Goal: Task Accomplishment & Management: Manage account settings

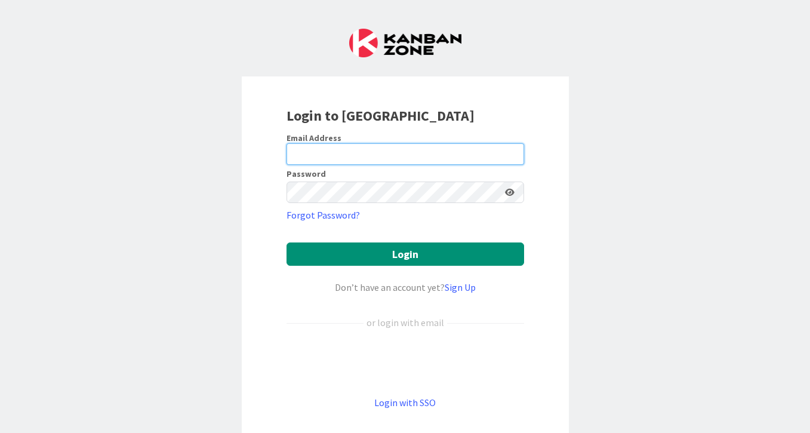
type input "[PERSON_NAME][EMAIL_ADDRESS][DOMAIN_NAME]"
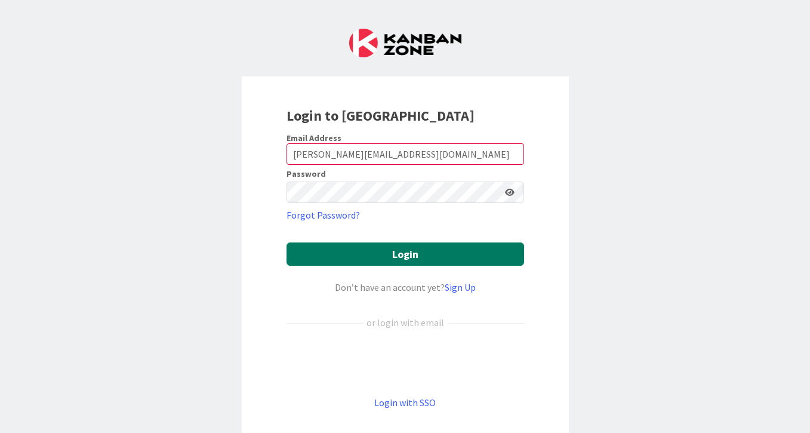
click at [359, 251] on button "Login" at bounding box center [404, 253] width 237 height 23
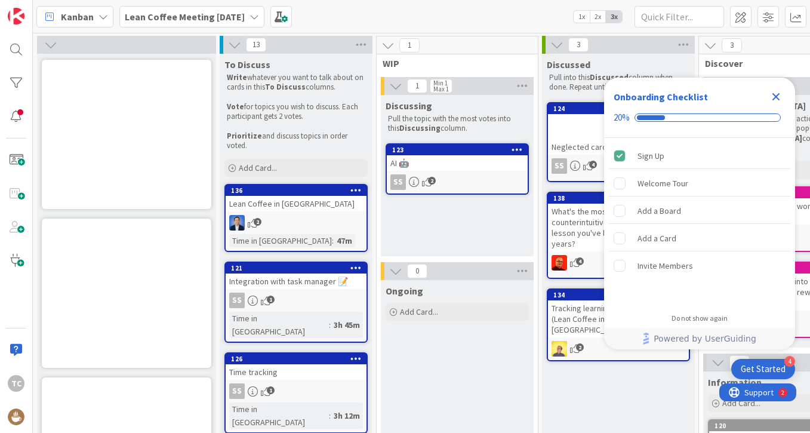
click at [779, 94] on icon "Close Checklist" at bounding box center [775, 96] width 14 height 14
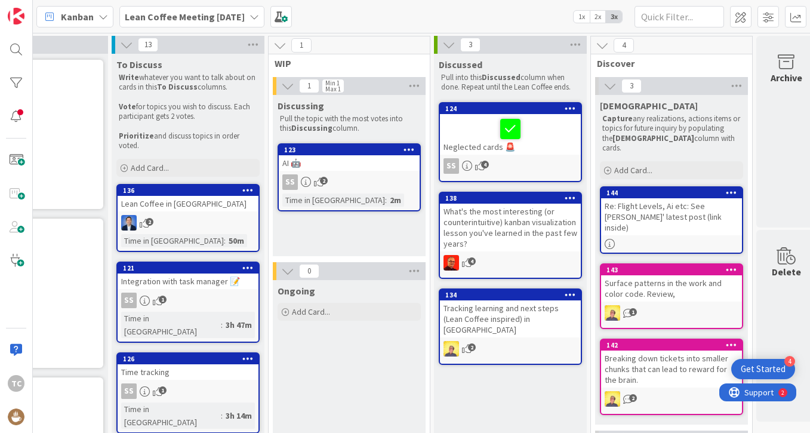
scroll to position [0, 118]
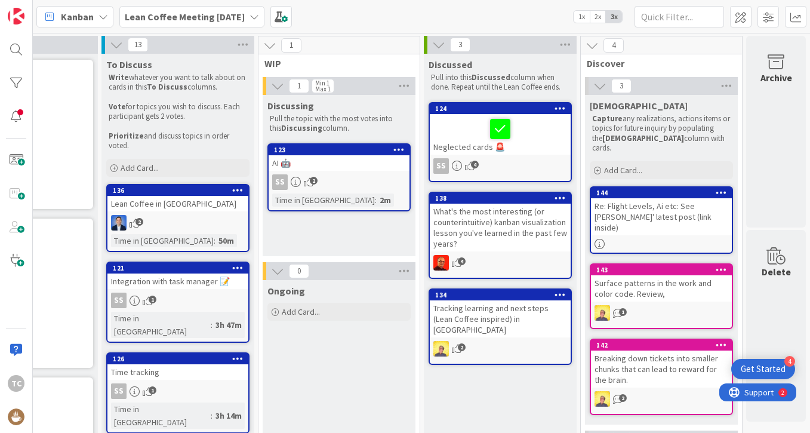
click at [209, 18] on b "Lean Coffee Meeting [DATE]" at bounding box center [185, 17] width 120 height 12
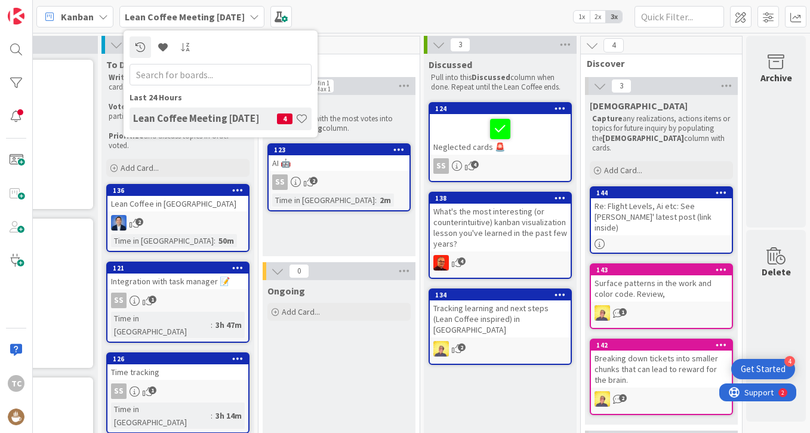
scroll to position [0, 0]
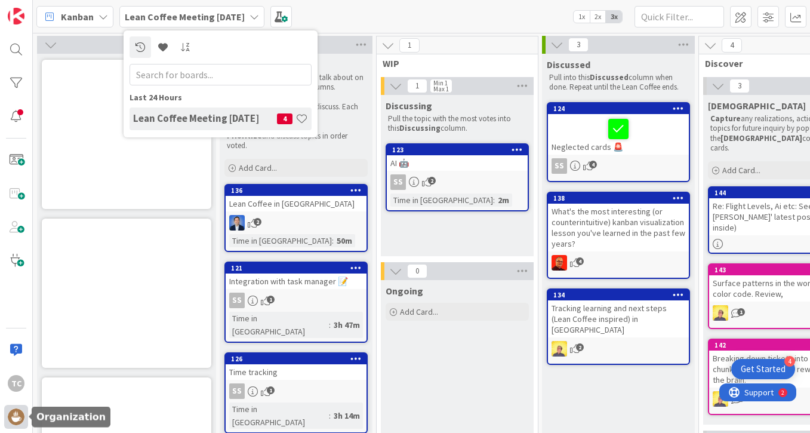
click at [21, 410] on img at bounding box center [16, 416] width 17 height 17
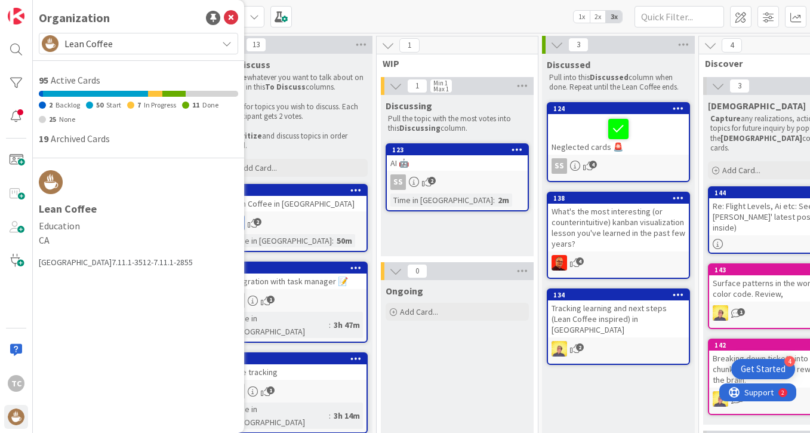
click at [124, 47] on span "Lean Coffee" at bounding box center [137, 43] width 147 height 17
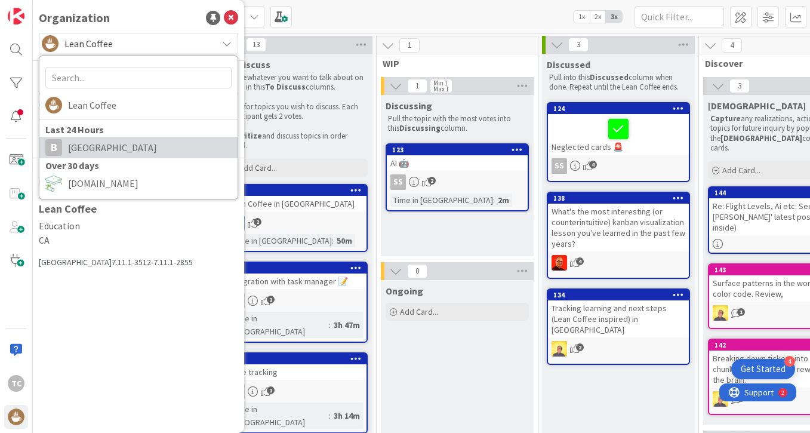
click at [125, 146] on span "[GEOGRAPHIC_DATA]" at bounding box center [149, 147] width 163 height 18
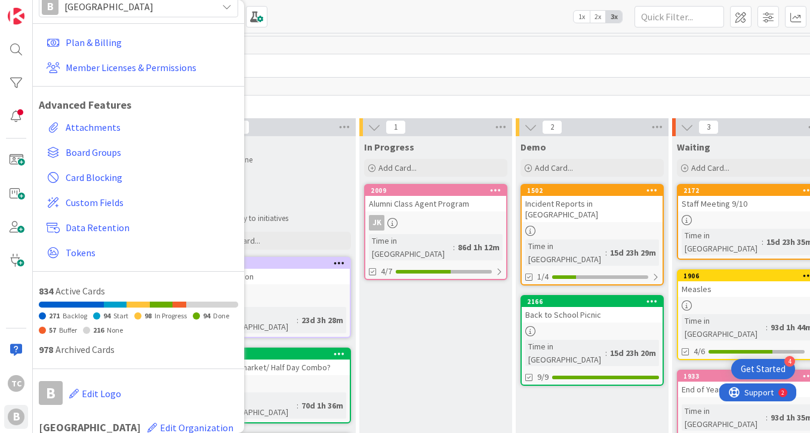
scroll to position [47, 0]
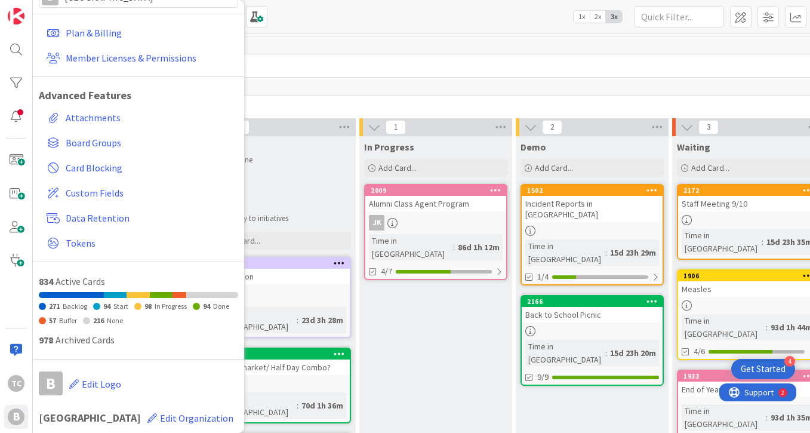
click at [289, 171] on p "Value" at bounding box center [279, 170] width 138 height 10
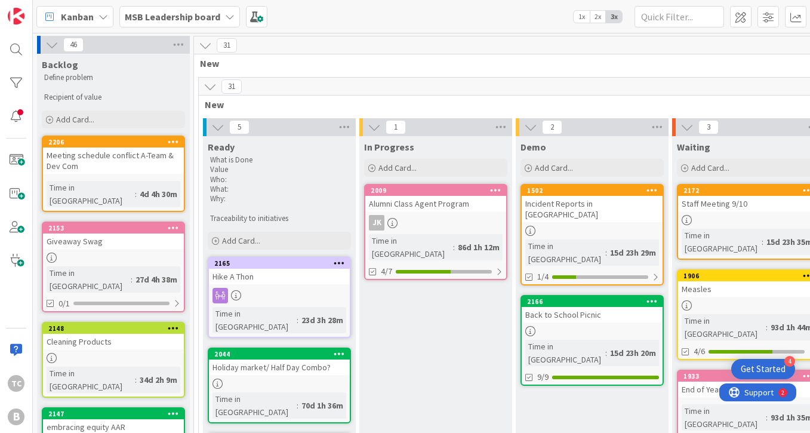
click at [204, 17] on b "MSB Leadership board" at bounding box center [172, 17] width 95 height 12
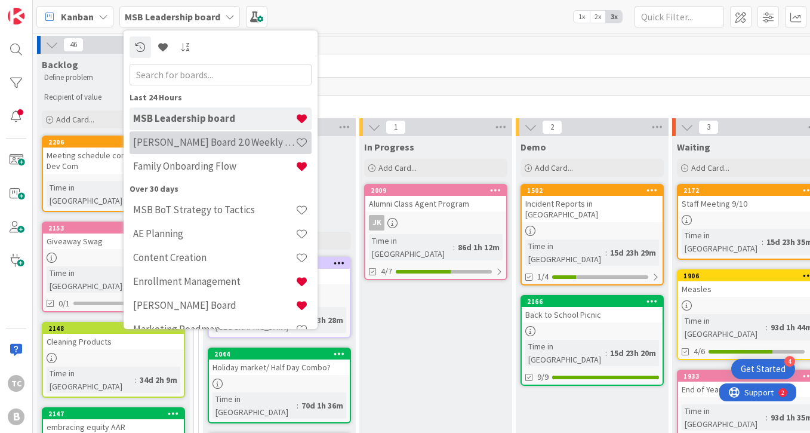
click at [210, 137] on h4 "[PERSON_NAME] Board 2.0 Weekly Planning" at bounding box center [214, 142] width 162 height 12
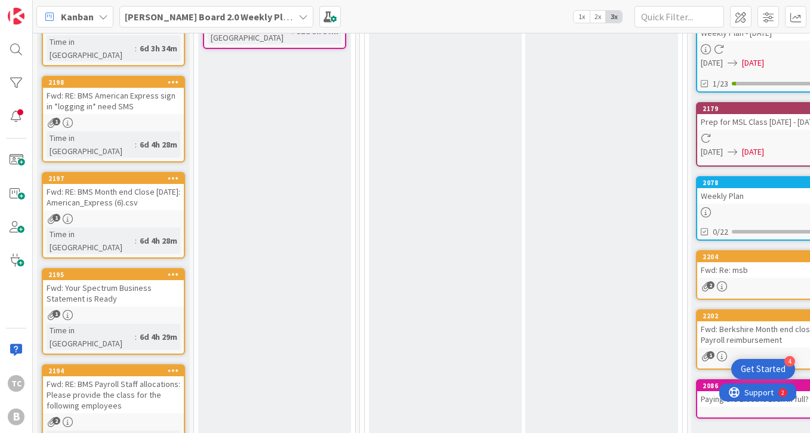
scroll to position [455, 0]
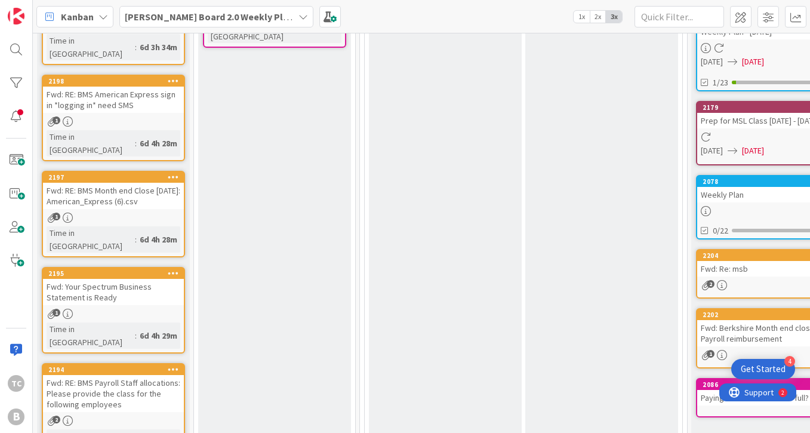
click at [130, 375] on div "Fwd: RE: BMS Payroll Staff allocations: Please provide the class for the follow…" at bounding box center [113, 393] width 141 height 37
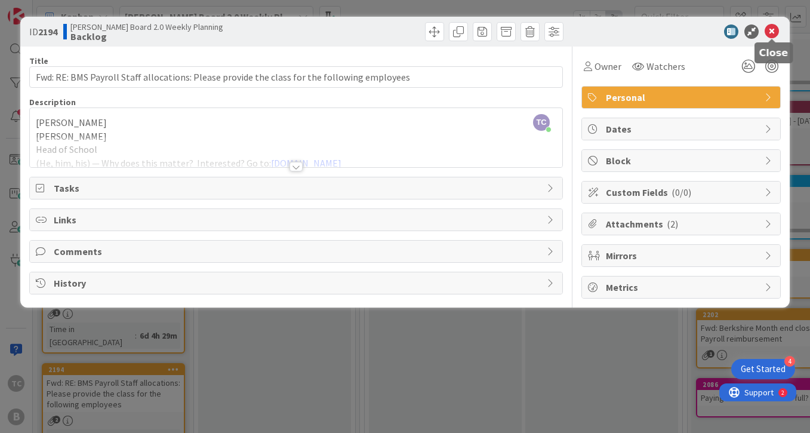
click at [770, 33] on icon at bounding box center [771, 31] width 14 height 14
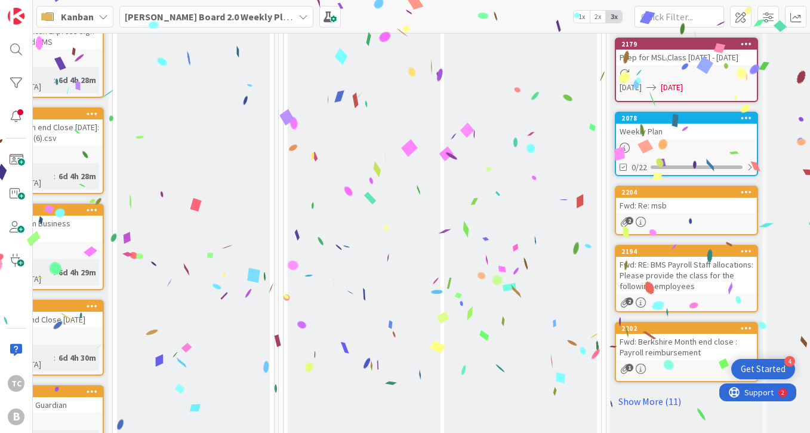
scroll to position [518, 0]
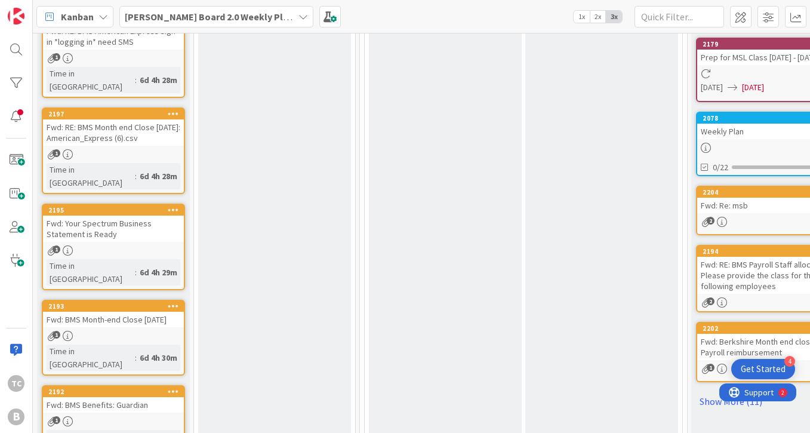
click at [129, 397] on div "Fwd: BMS Benefits: Guardian" at bounding box center [113, 405] width 141 height 16
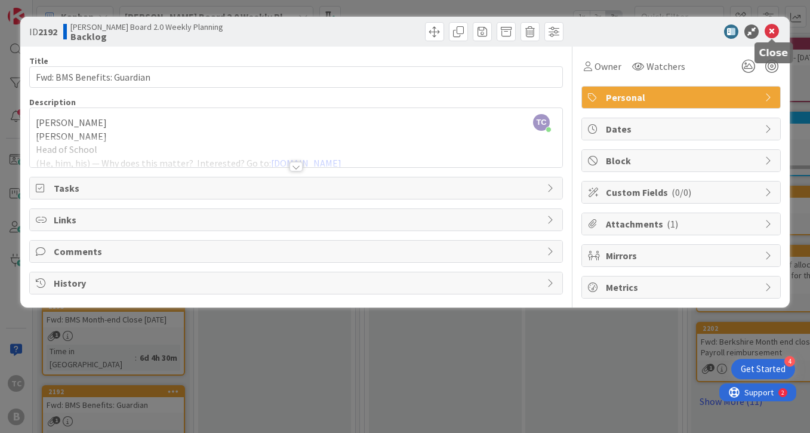
click at [768, 32] on icon at bounding box center [771, 31] width 14 height 14
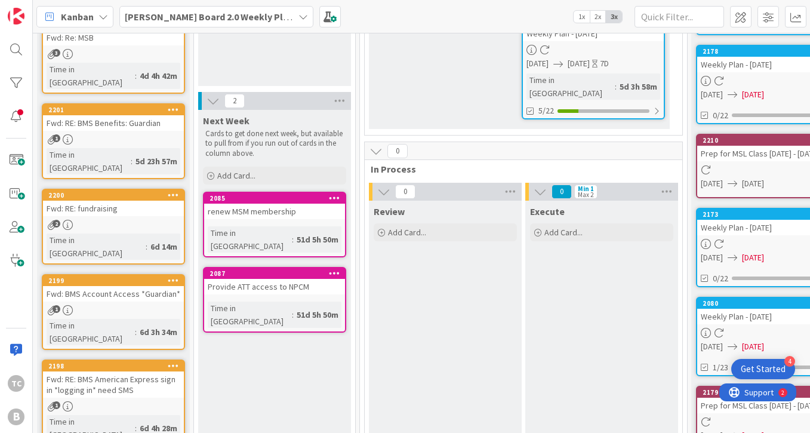
scroll to position [153, 0]
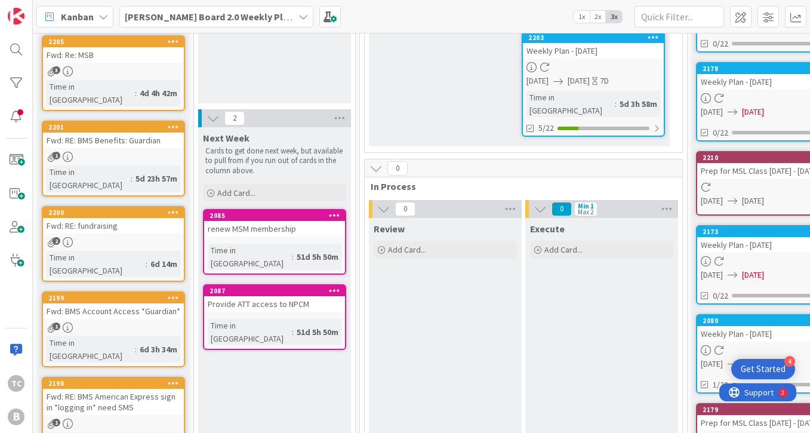
click at [137, 303] on div "Fwd: BMS Account Access *Guardian*" at bounding box center [113, 311] width 141 height 16
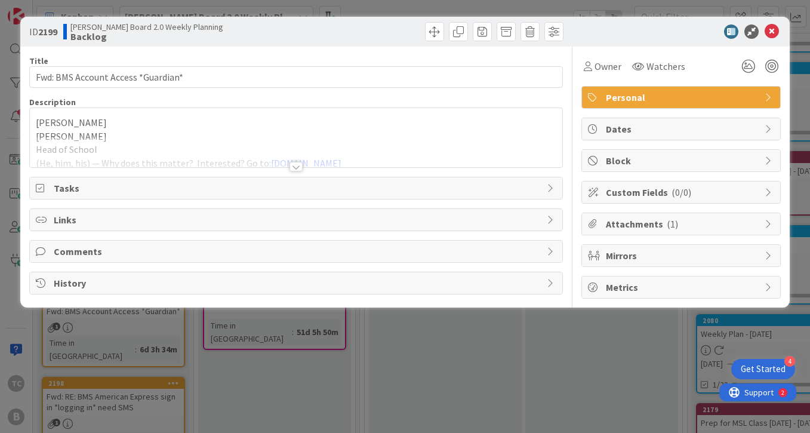
click at [295, 167] on div at bounding box center [295, 167] width 13 height 10
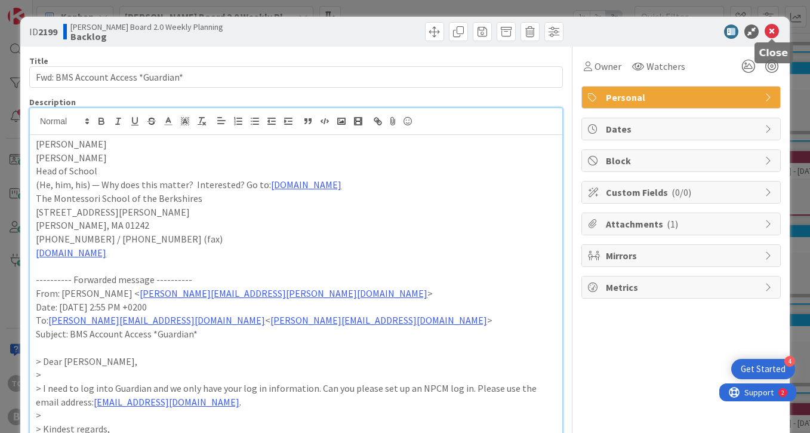
click at [771, 35] on icon at bounding box center [771, 31] width 14 height 14
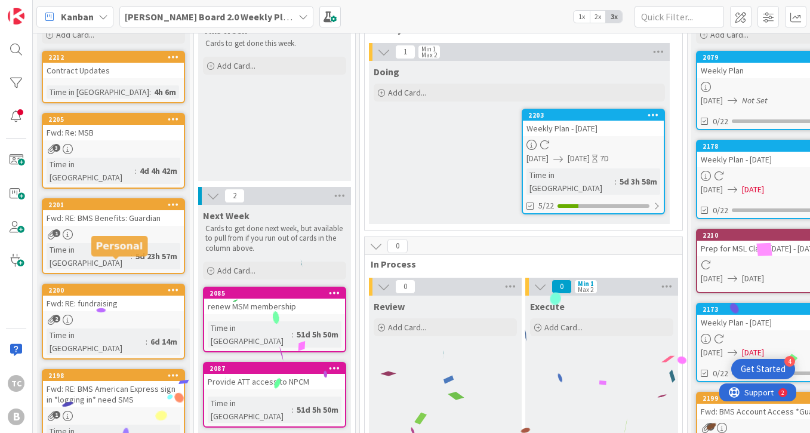
scroll to position [75, 0]
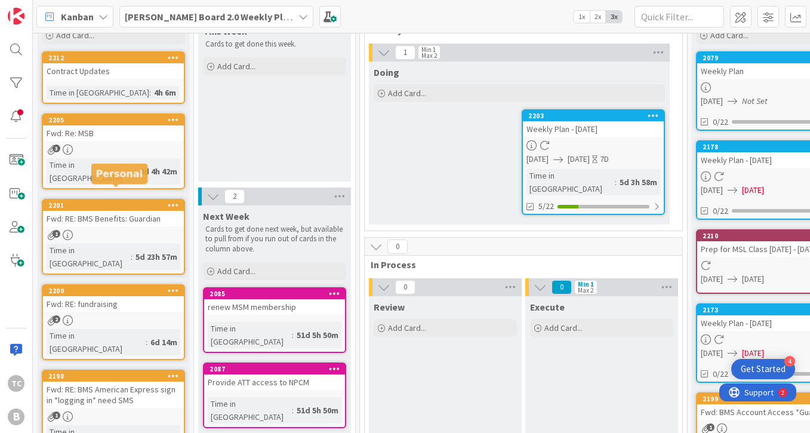
click at [122, 201] on div "2201" at bounding box center [115, 205] width 135 height 8
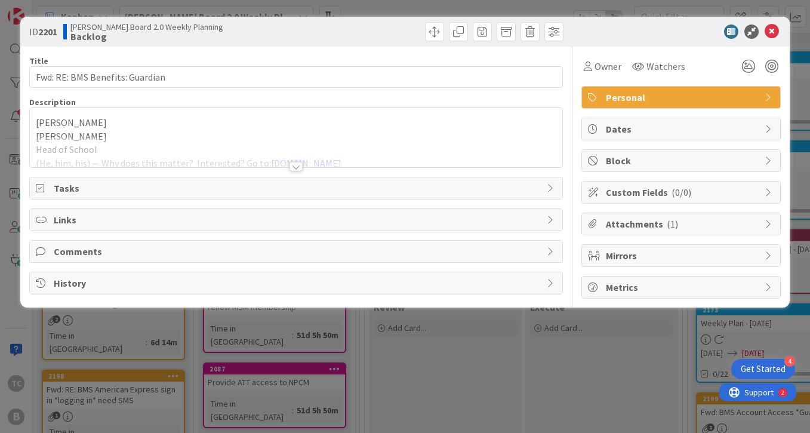
click at [297, 163] on div at bounding box center [295, 167] width 13 height 10
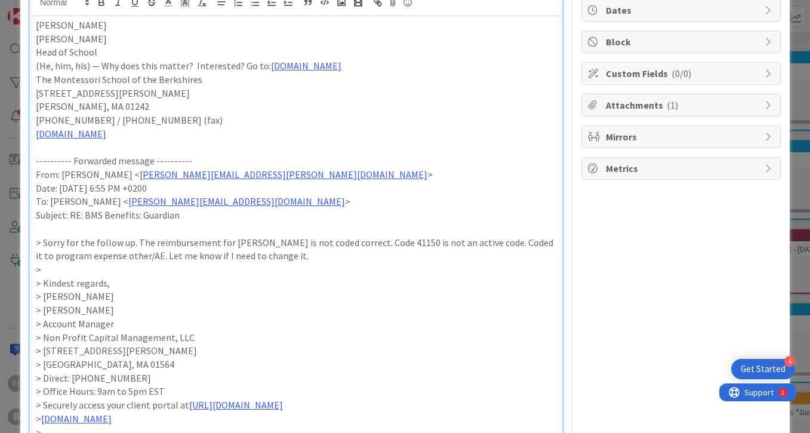
scroll to position [124, 0]
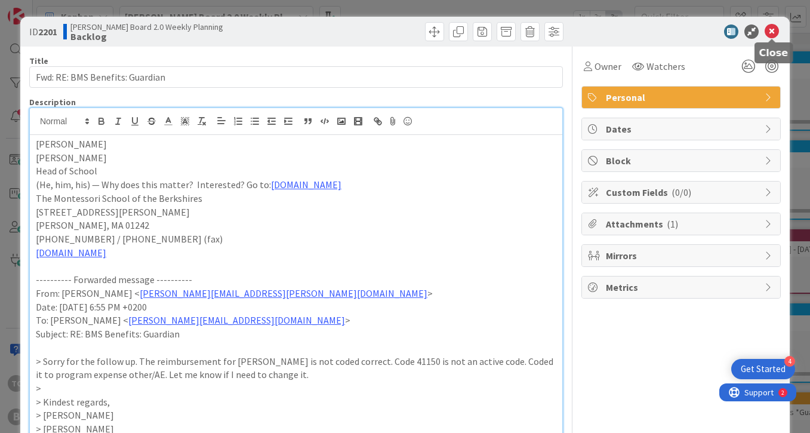
click at [775, 29] on icon at bounding box center [771, 31] width 14 height 14
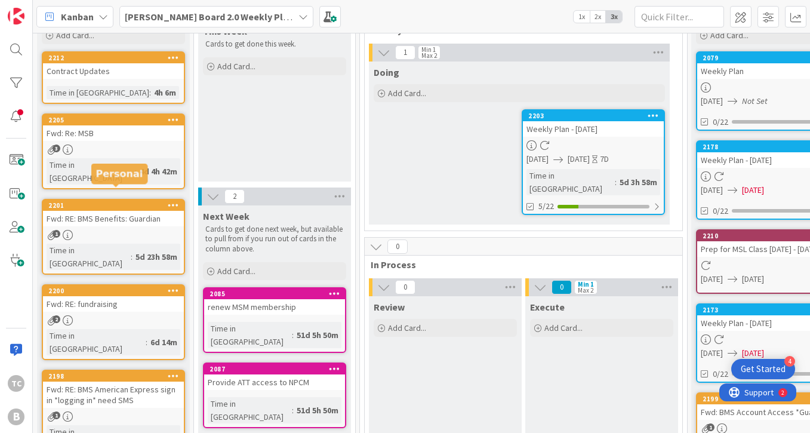
click at [108, 201] on div "2201" at bounding box center [115, 205] width 135 height 8
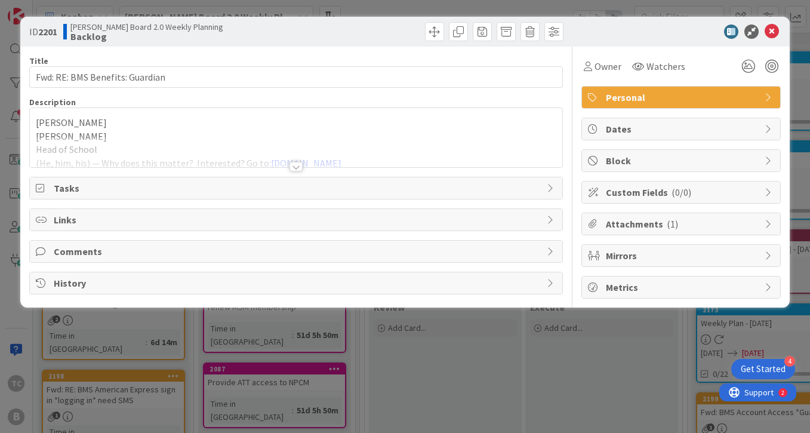
click at [301, 166] on div at bounding box center [295, 167] width 13 height 10
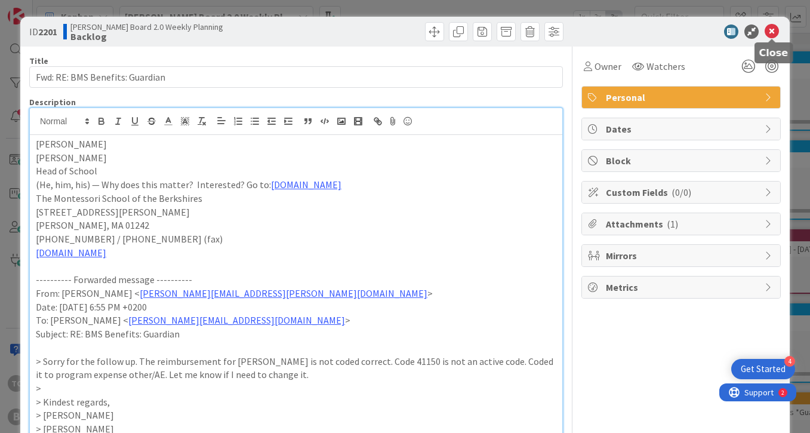
click at [774, 27] on icon at bounding box center [771, 31] width 14 height 14
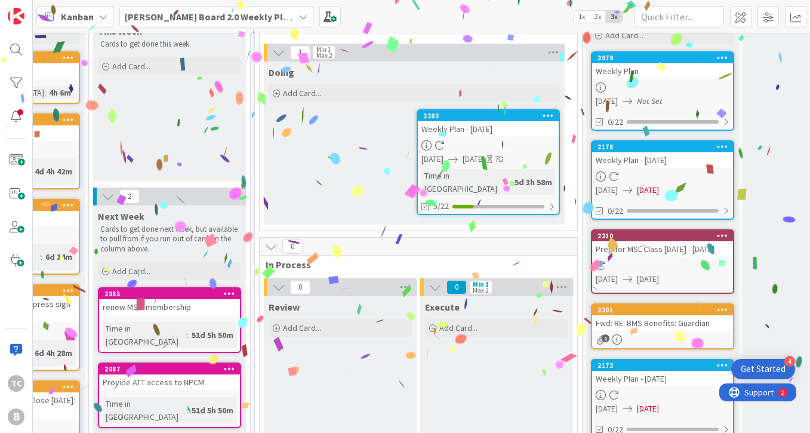
scroll to position [75, 0]
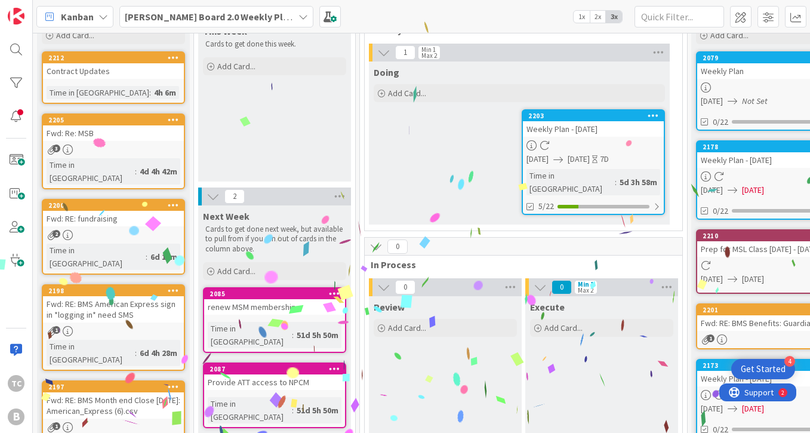
click at [113, 126] on div "Fwd: Re: MSB" at bounding box center [113, 133] width 141 height 16
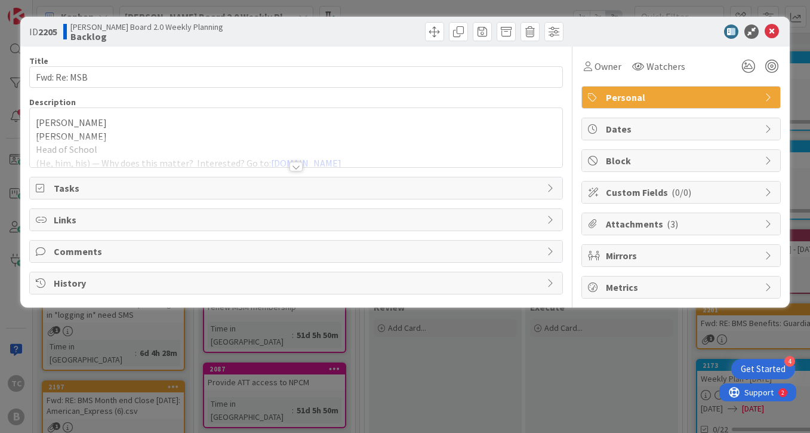
click at [296, 163] on div at bounding box center [295, 167] width 13 height 10
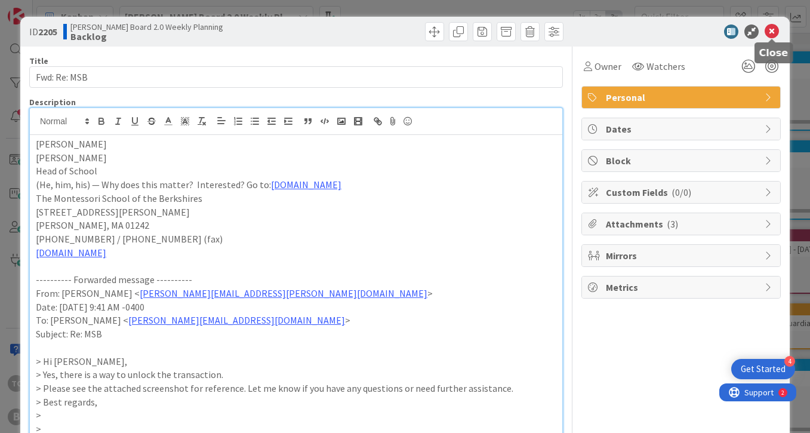
click at [771, 33] on icon at bounding box center [771, 31] width 14 height 14
